Goal: Information Seeking & Learning: Learn about a topic

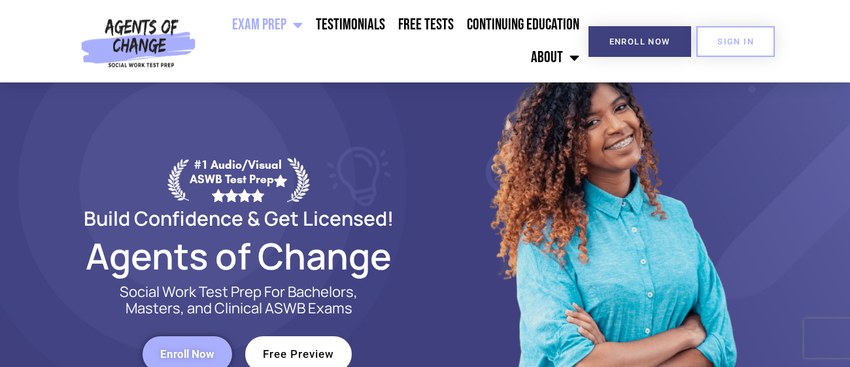
scroll to position [156, 0]
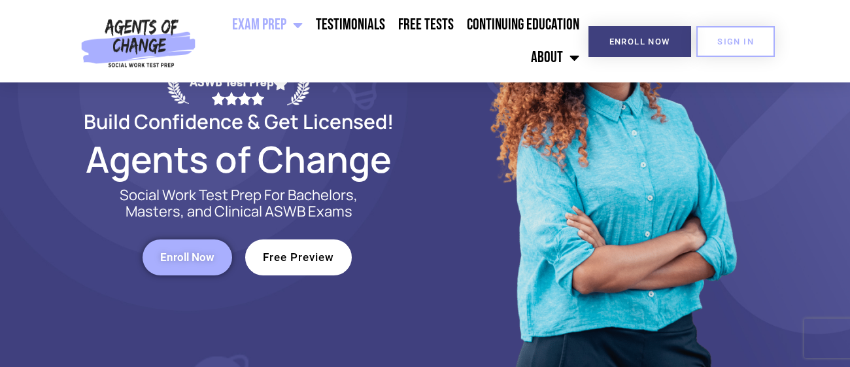
click at [290, 261] on span "Free Preview" at bounding box center [298, 257] width 71 height 11
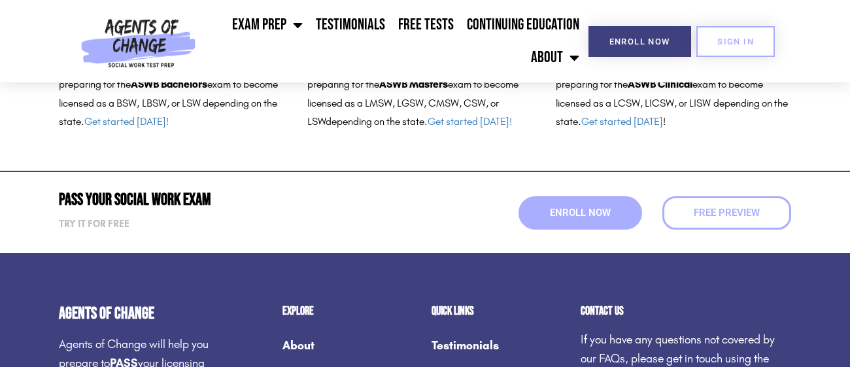
scroll to position [418, 0]
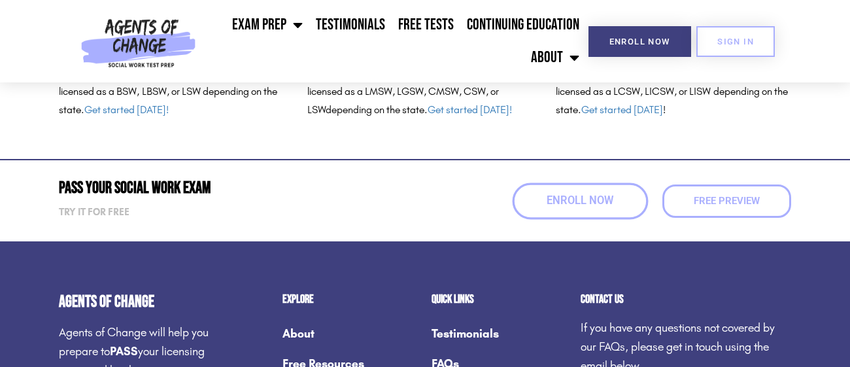
click at [526, 205] on link "Enroll Now" at bounding box center [581, 200] width 136 height 37
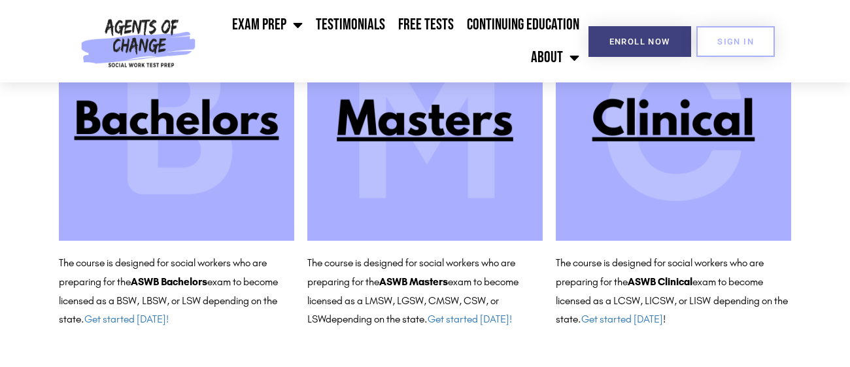
scroll to position [209, 0]
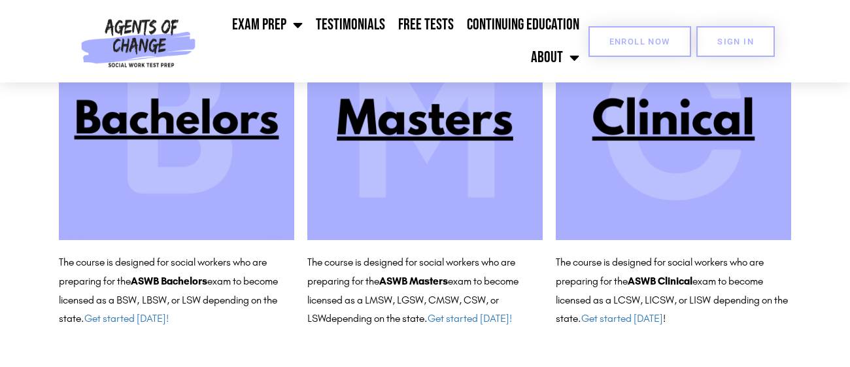
click at [654, 39] on span "Enroll Now" at bounding box center [640, 41] width 61 height 9
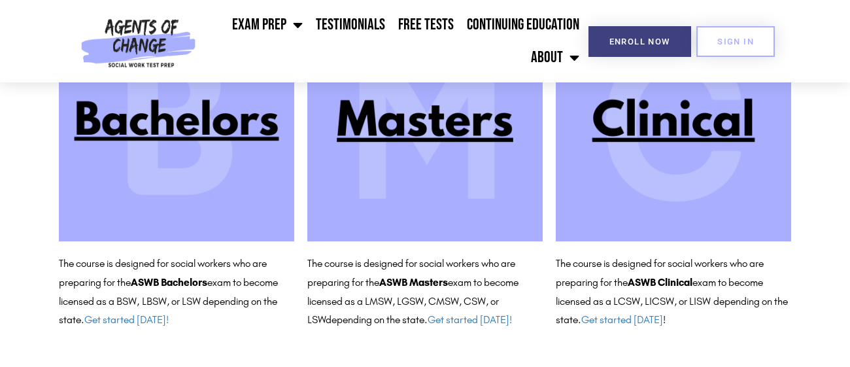
scroll to position [209, 0]
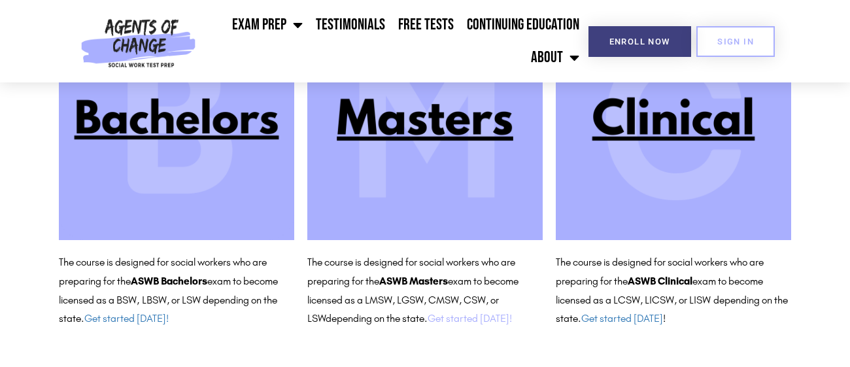
click at [464, 317] on link "Get started today!" at bounding box center [470, 318] width 84 height 12
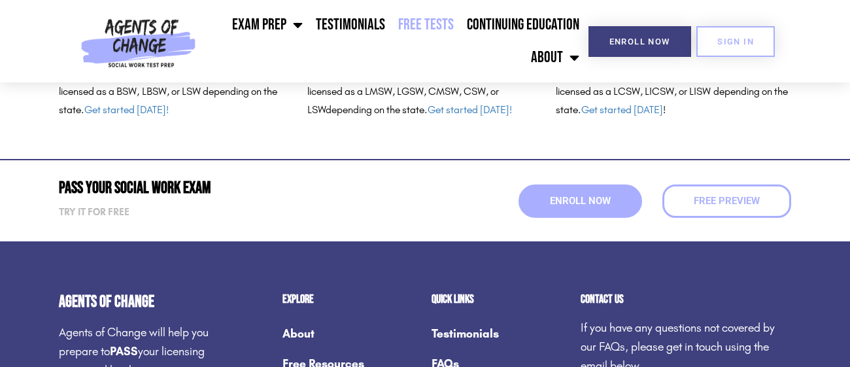
click at [421, 25] on link "Free Tests" at bounding box center [426, 25] width 69 height 33
